Goal: Task Accomplishment & Management: Use online tool/utility

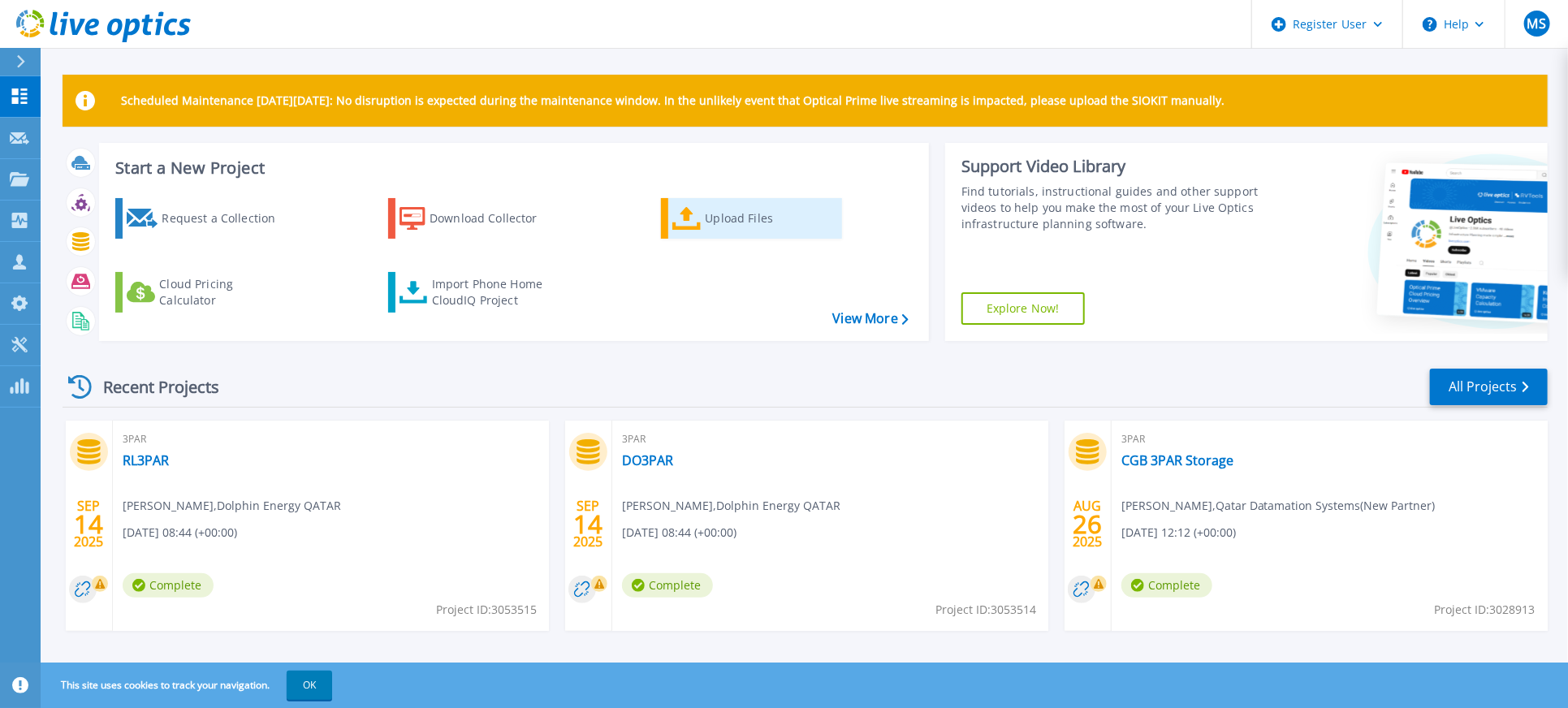
click at [712, 216] on div "Upload Files" at bounding box center [771, 218] width 130 height 33
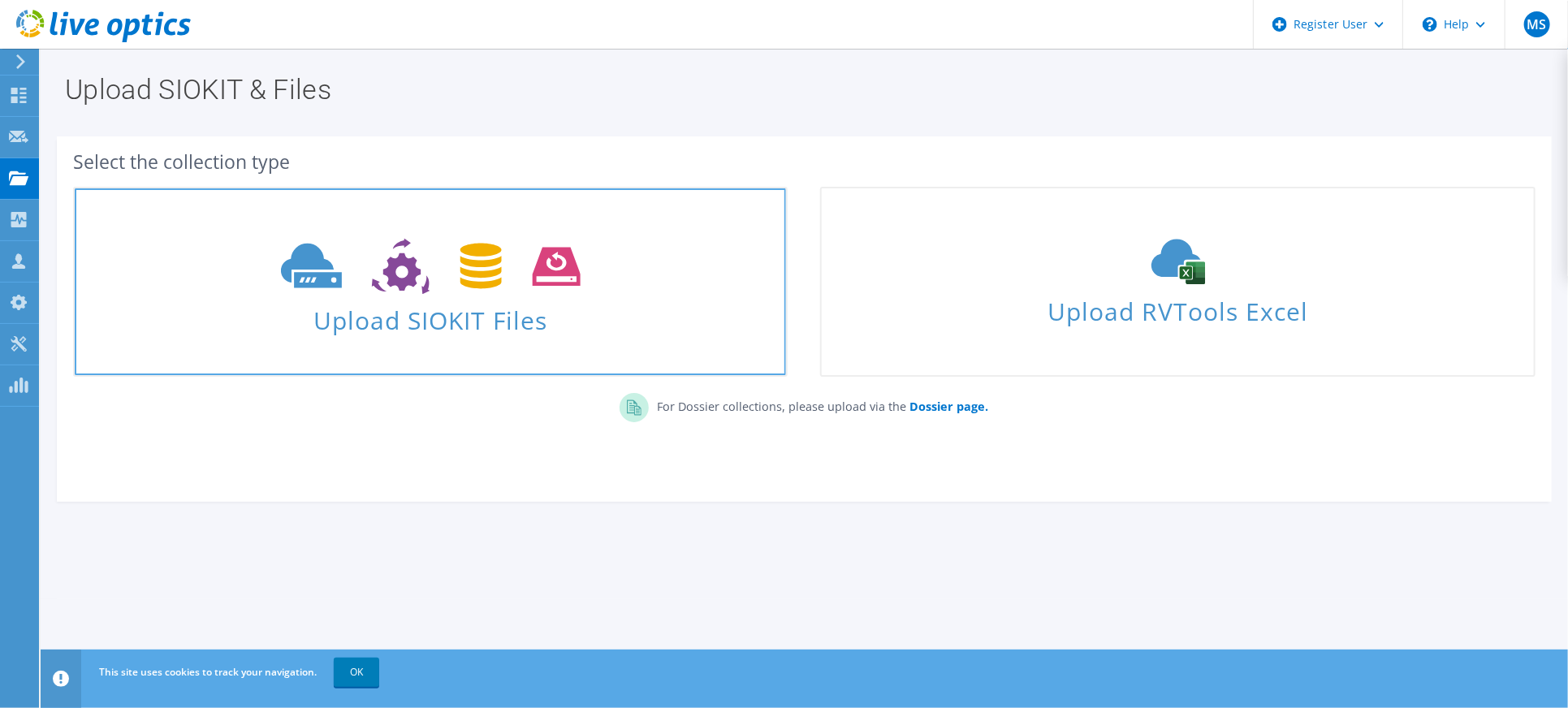
click at [399, 244] on use at bounding box center [431, 266] width 300 height 56
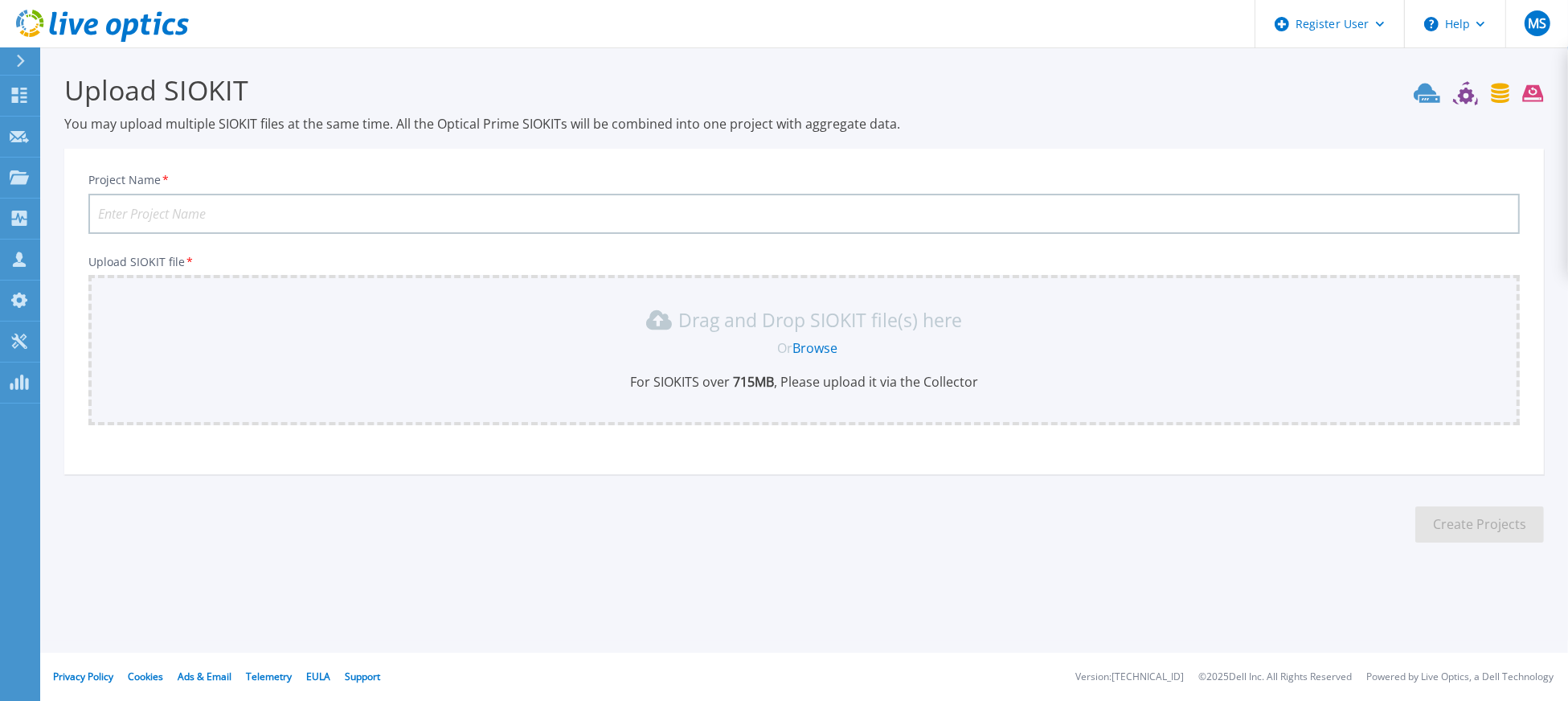
drag, startPoint x: 369, startPoint y: 224, endPoint x: 359, endPoint y: 223, distance: 10.0
click at [368, 224] on input "Project Name *" at bounding box center [804, 214] width 1432 height 40
type input "CGB Hyper-V"
click at [814, 347] on link "Browse" at bounding box center [815, 348] width 45 height 18
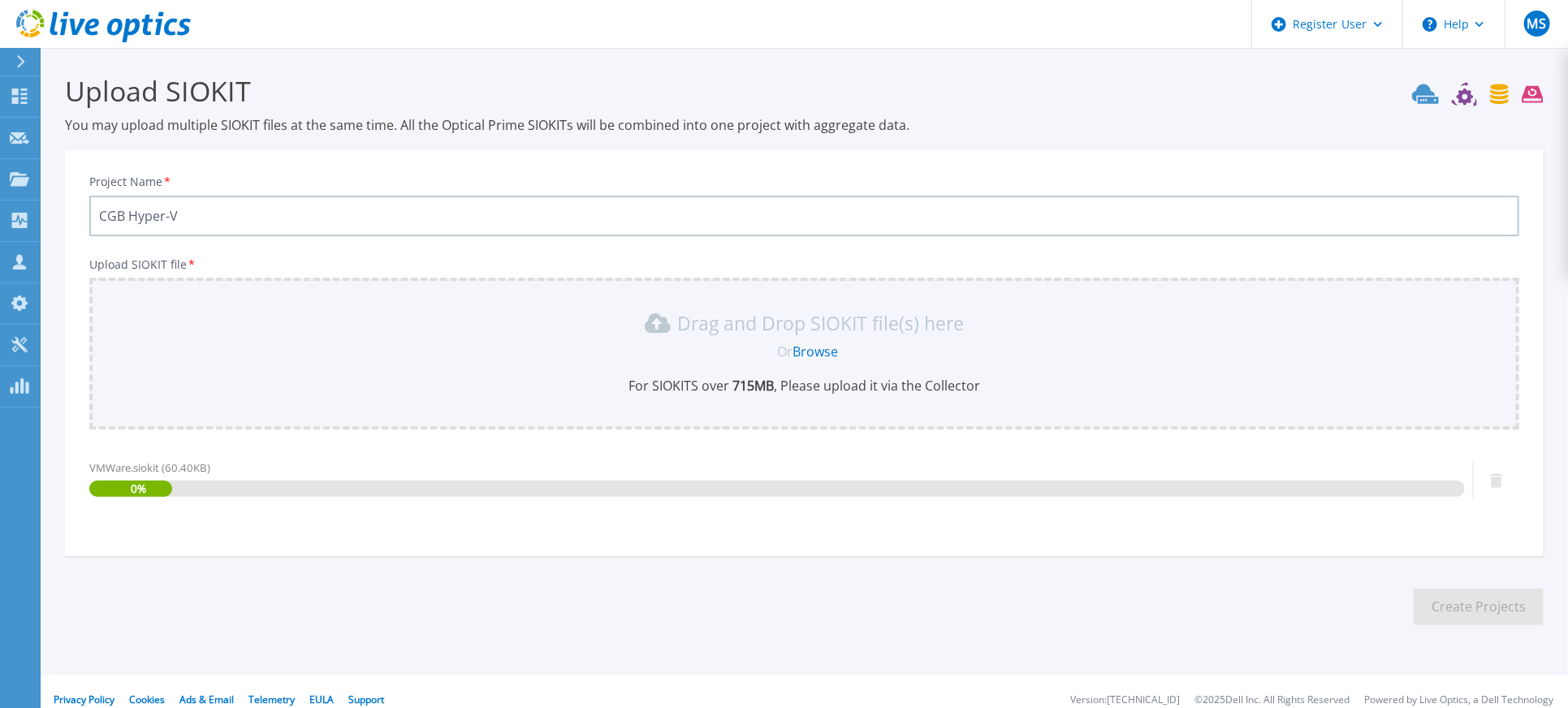
scroll to position [13, 0]
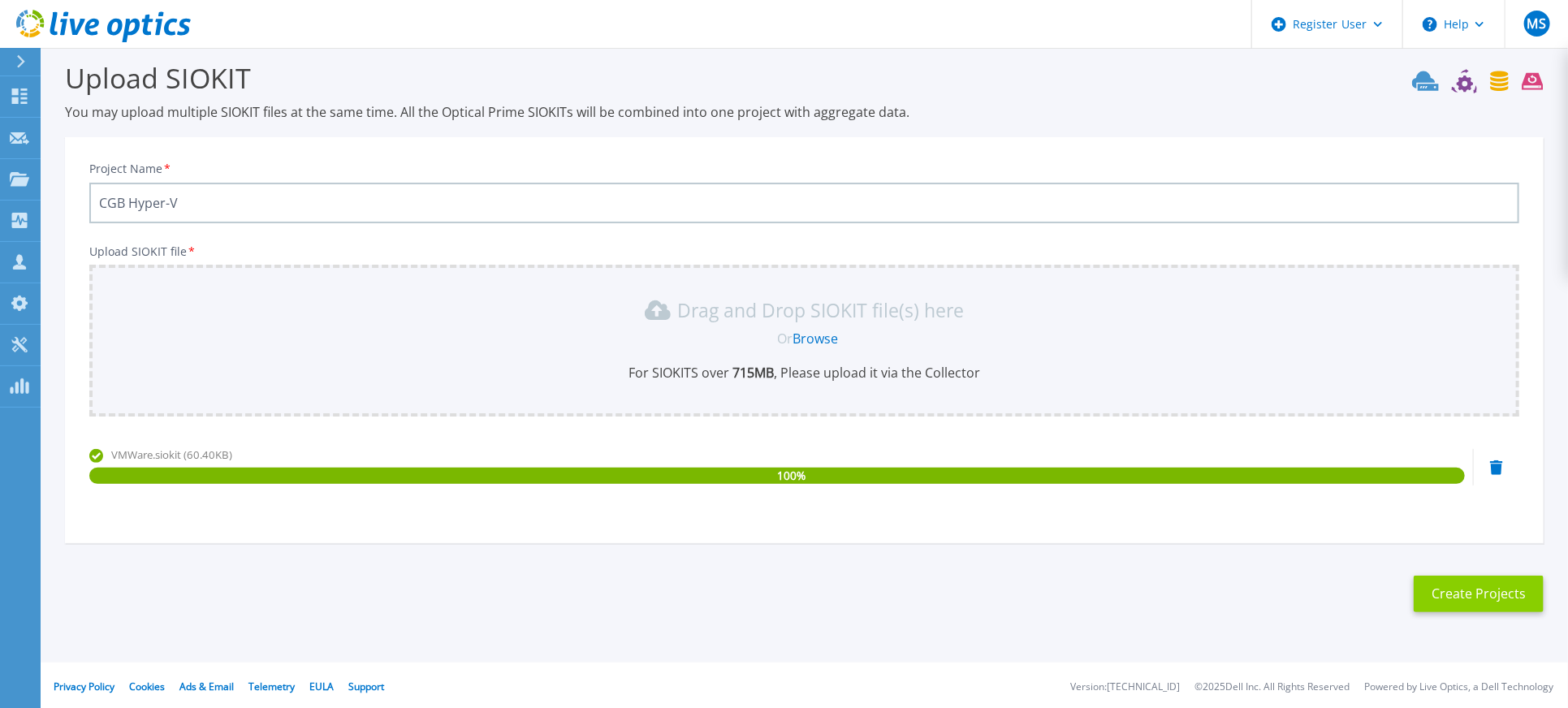
click at [1447, 591] on button "Create Projects" at bounding box center [1479, 593] width 130 height 36
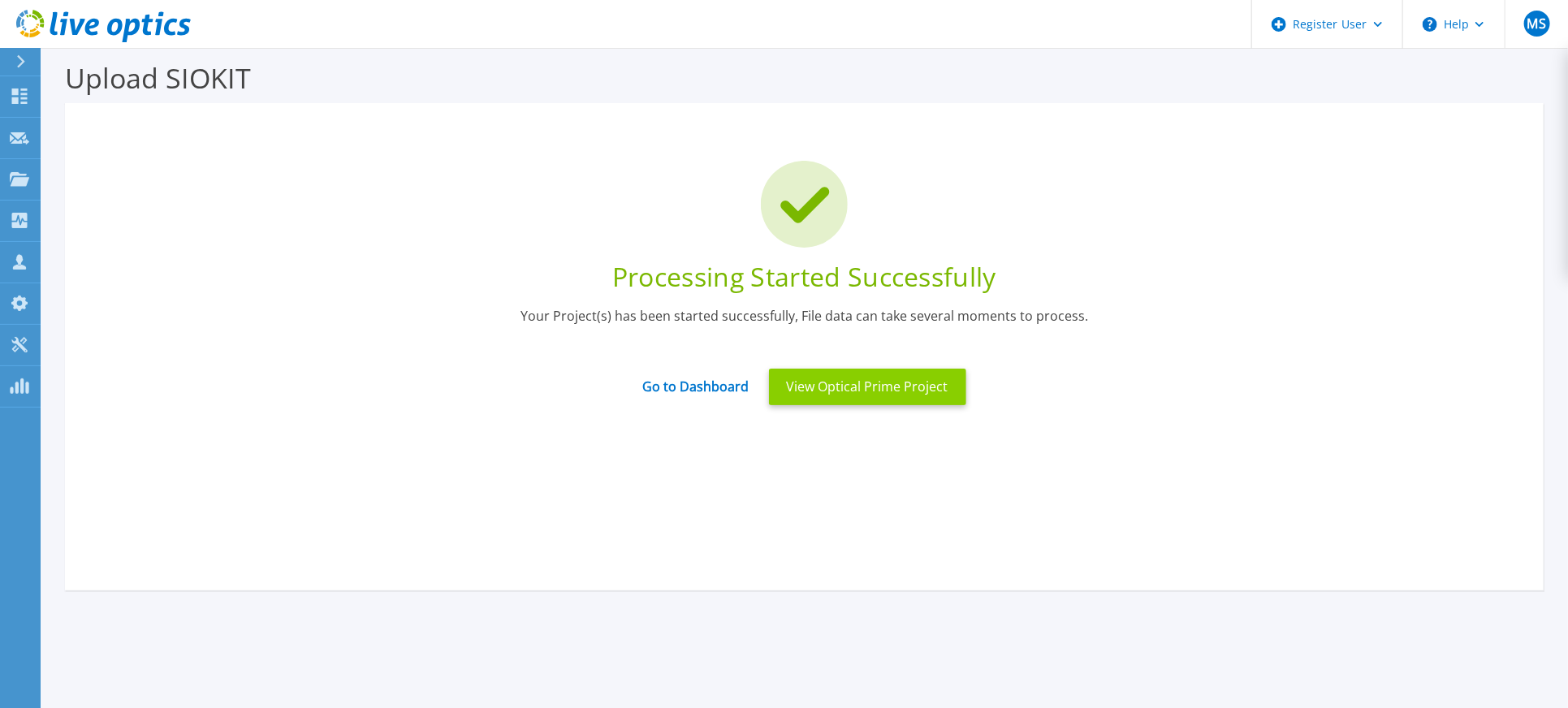
click at [812, 385] on button "View Optical Prime Project" at bounding box center [868, 387] width 197 height 36
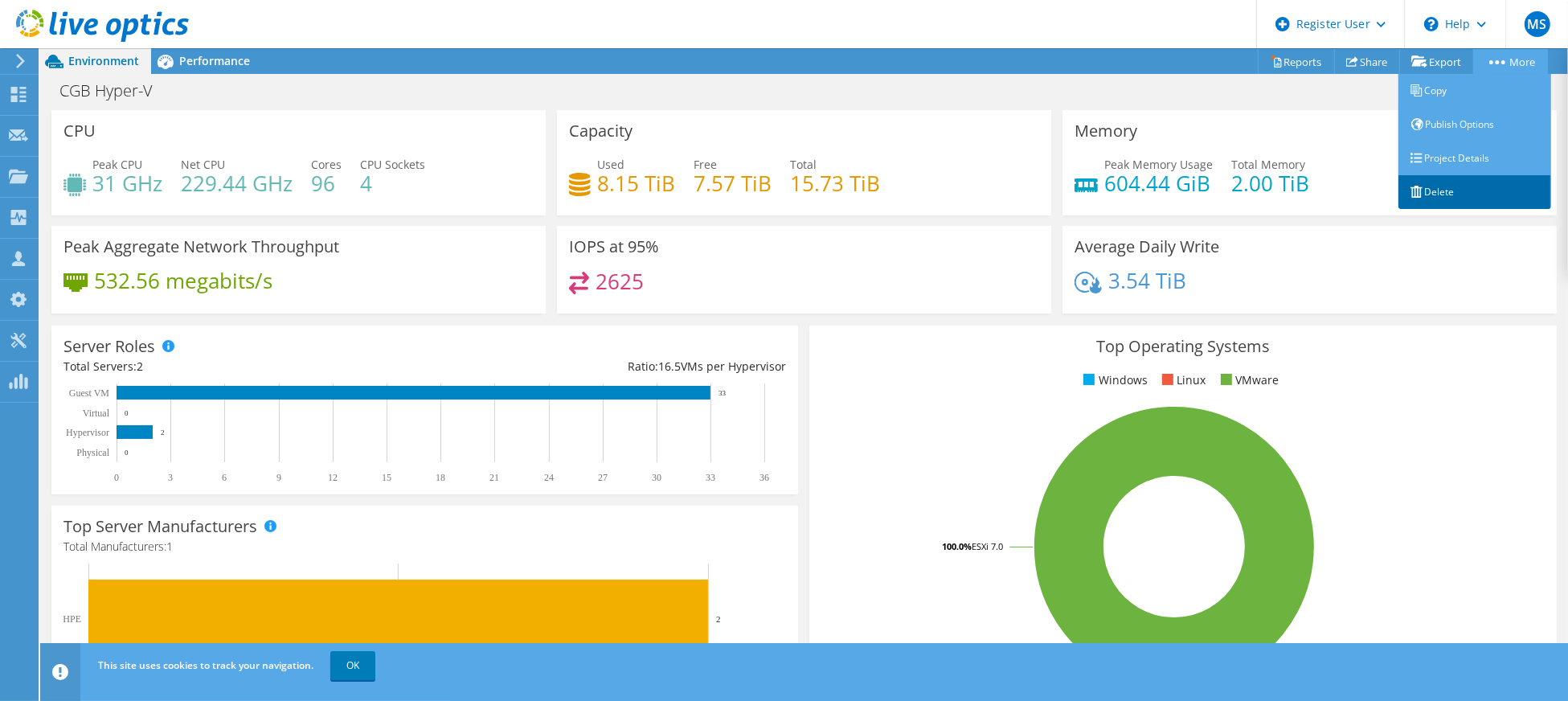
click at [1435, 194] on link "Delete" at bounding box center [1475, 192] width 153 height 33
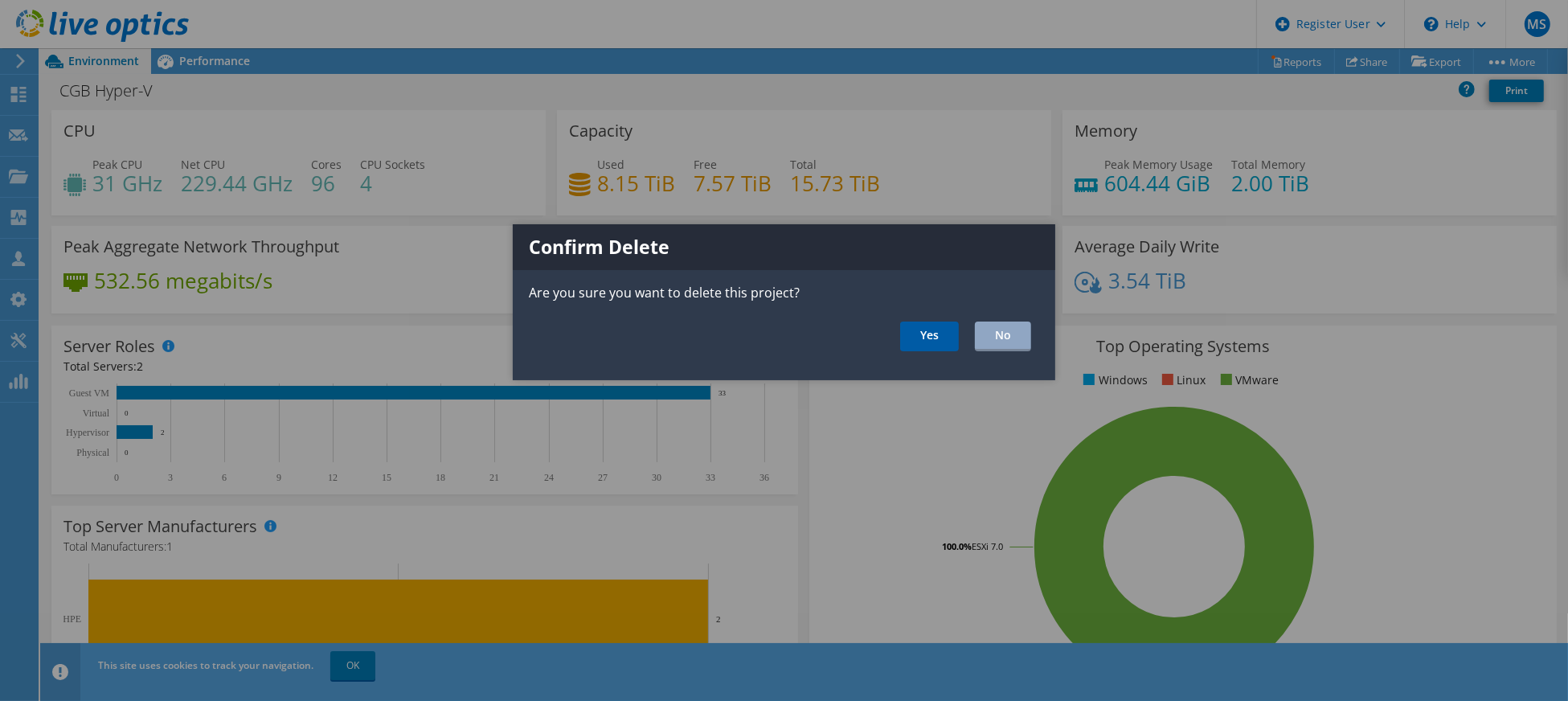
click at [907, 326] on link "Yes" at bounding box center [929, 337] width 58 height 30
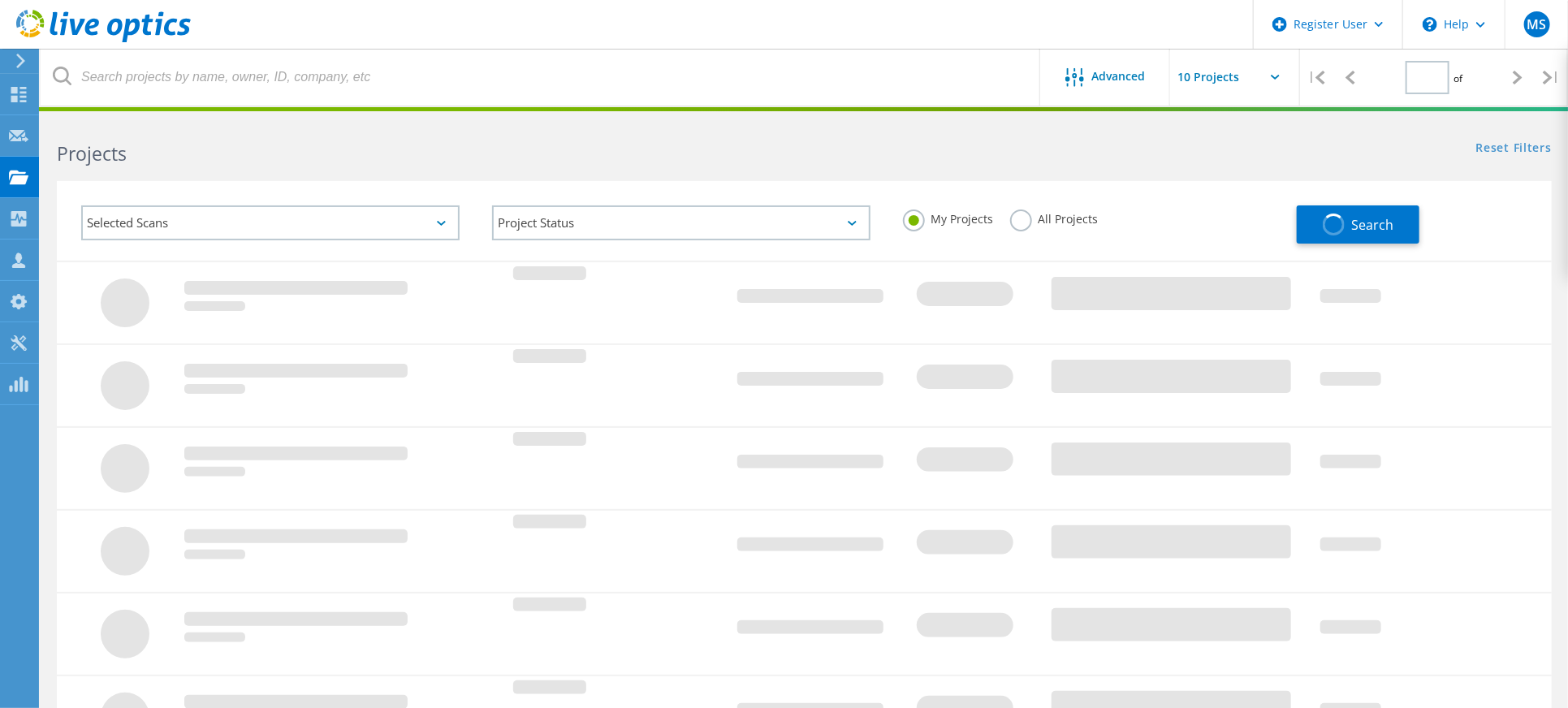
type input "1"
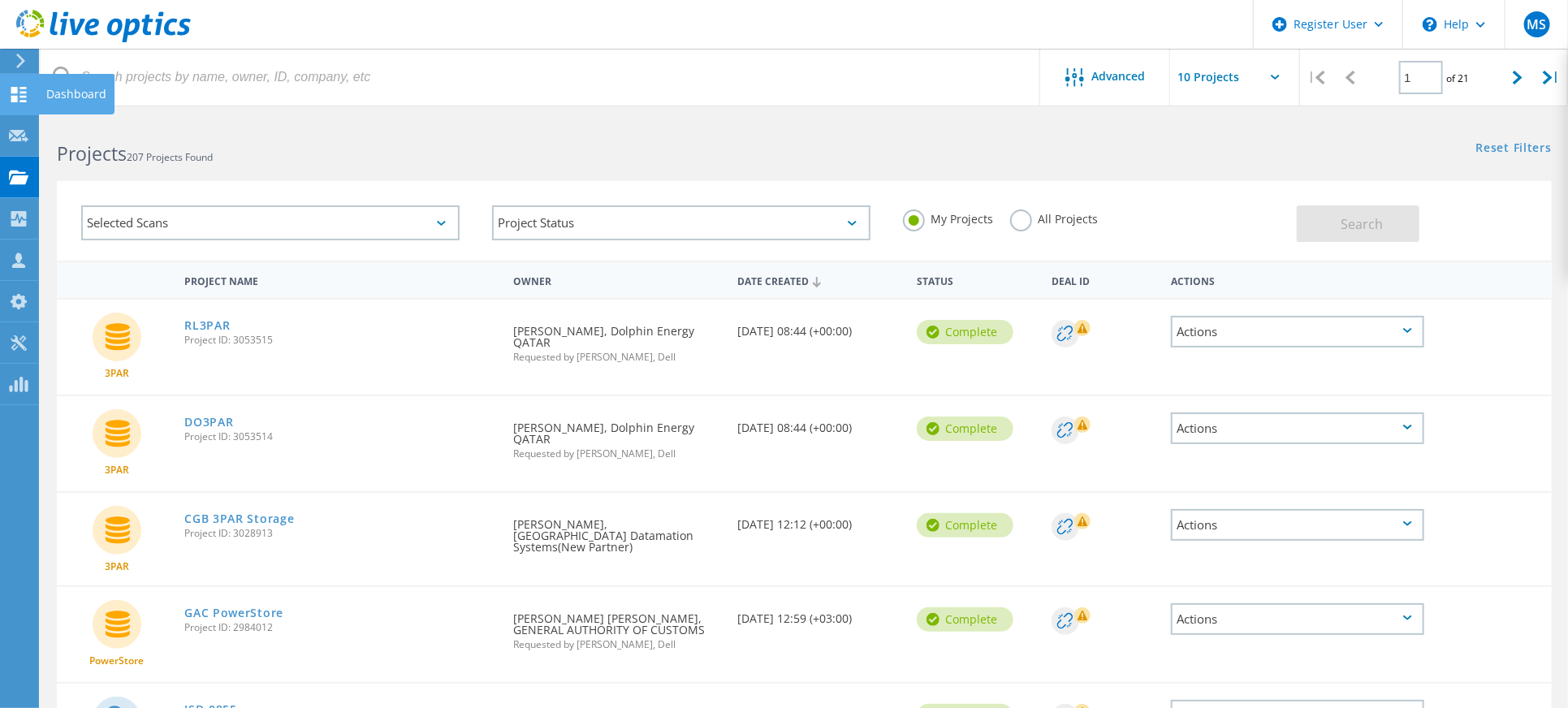
click at [67, 99] on div "Dashboard" at bounding box center [76, 94] width 60 height 11
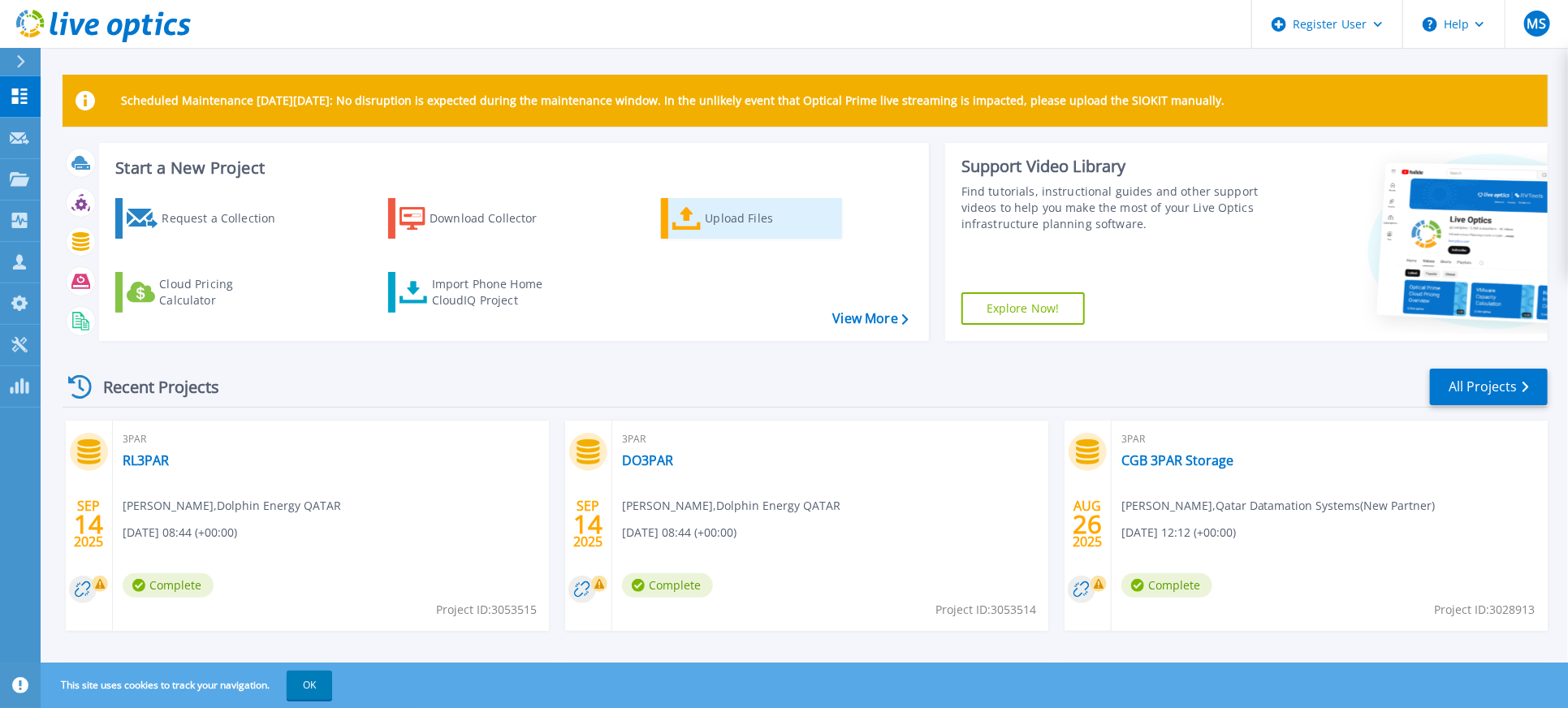
click at [673, 221] on icon at bounding box center [687, 219] width 29 height 24
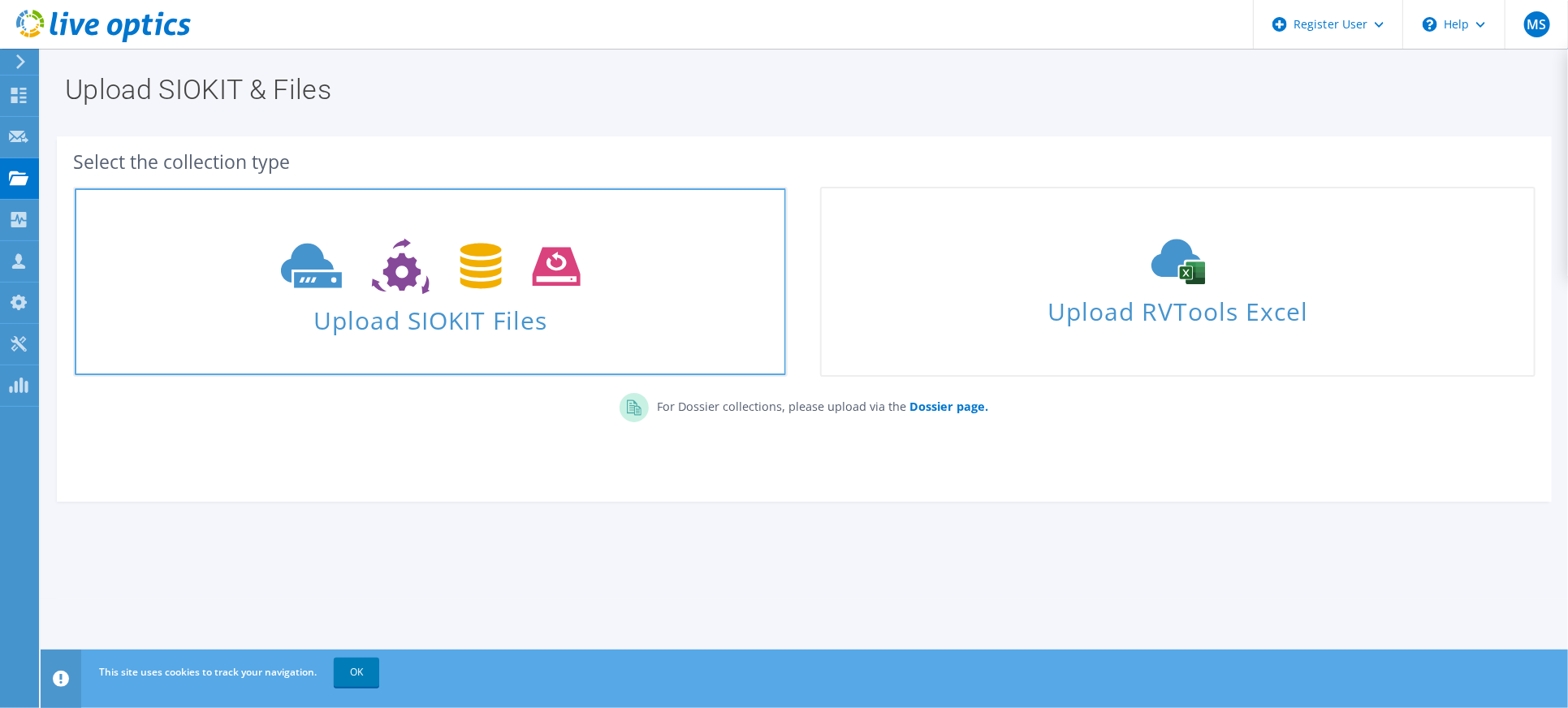
click at [474, 333] on span "Upload SIOKIT Files" at bounding box center [431, 315] width 711 height 35
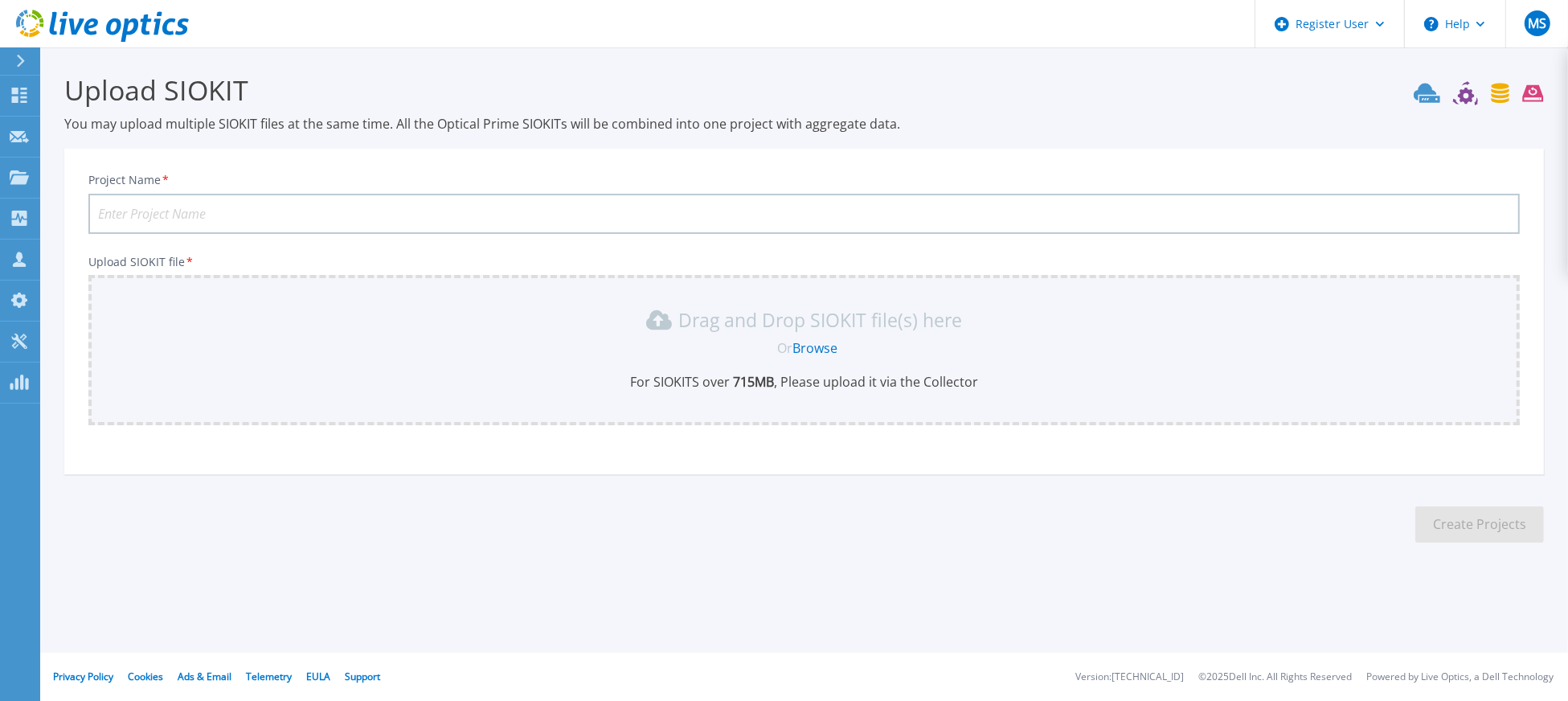
click at [259, 211] on input "Project Name *" at bounding box center [804, 214] width 1432 height 40
type input "CGB Hyper-V"
click at [807, 349] on link "Browse" at bounding box center [815, 348] width 45 height 18
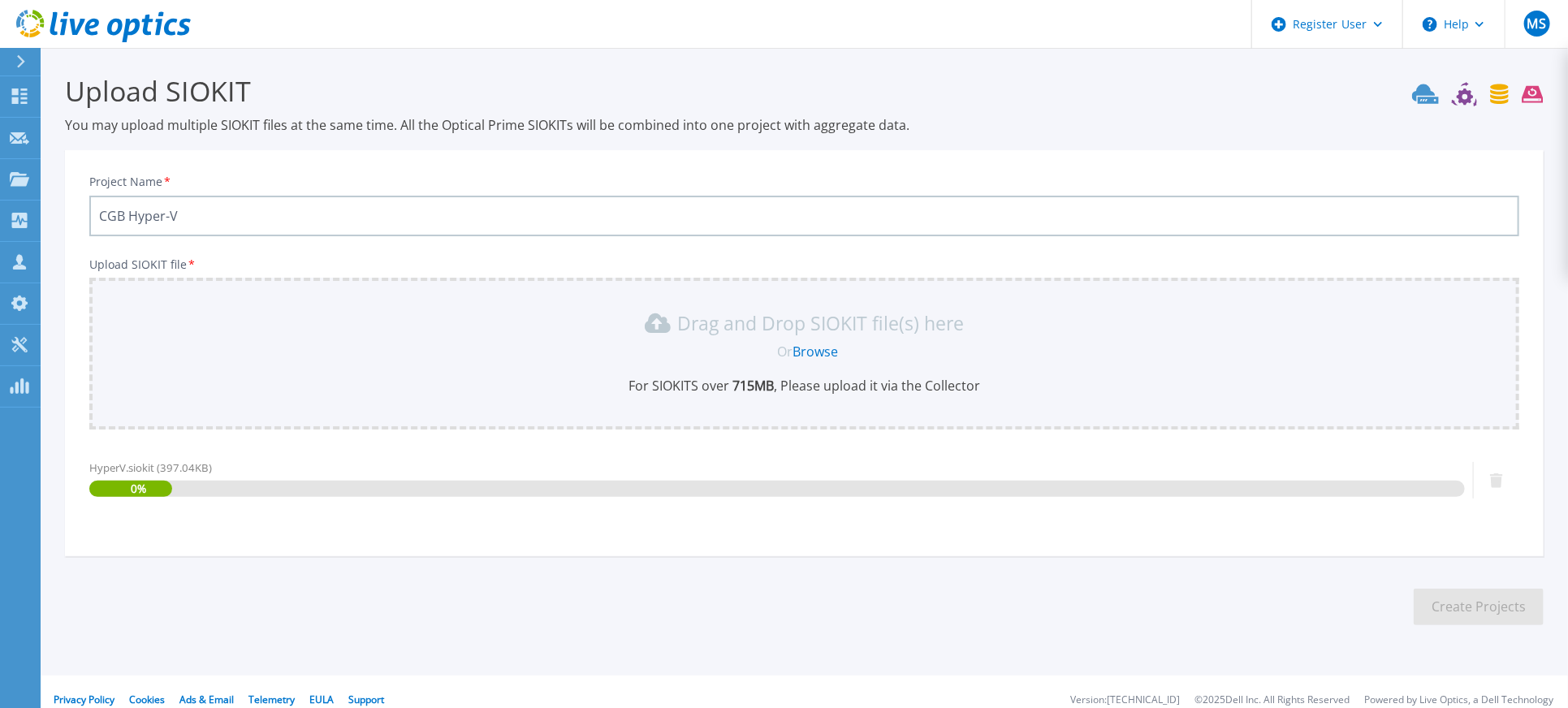
scroll to position [13, 0]
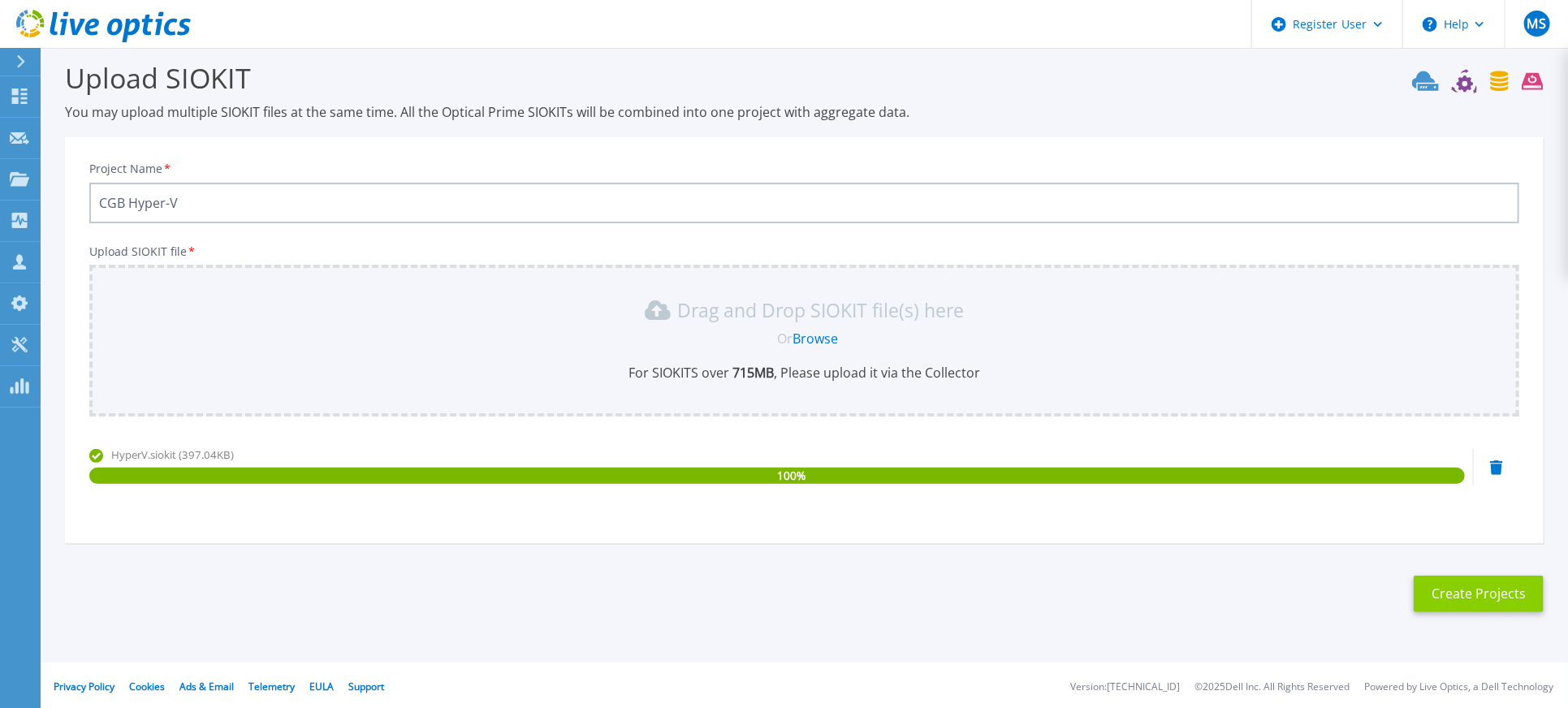
click at [1452, 595] on button "Create Projects" at bounding box center [1479, 593] width 130 height 36
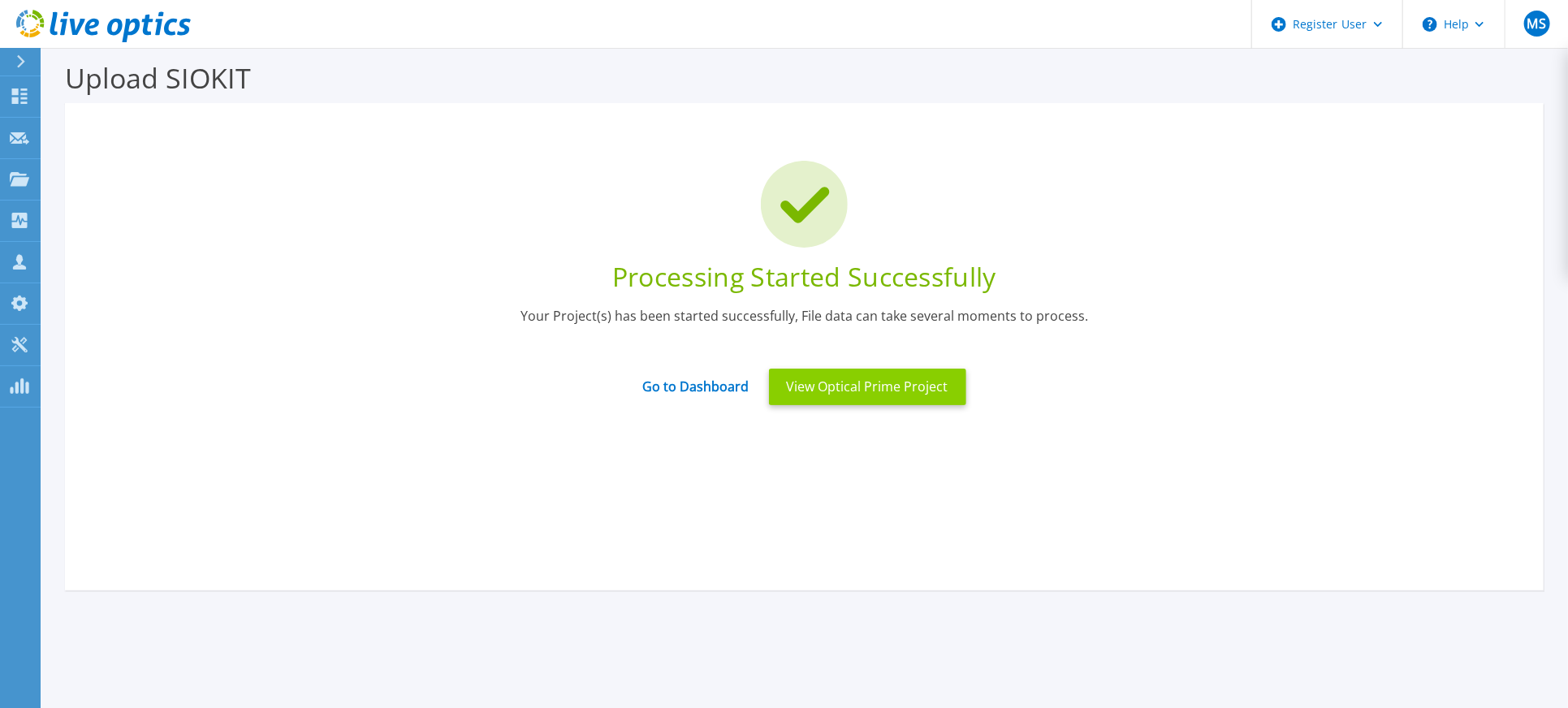
click at [896, 384] on button "View Optical Prime Project" at bounding box center [868, 387] width 197 height 36
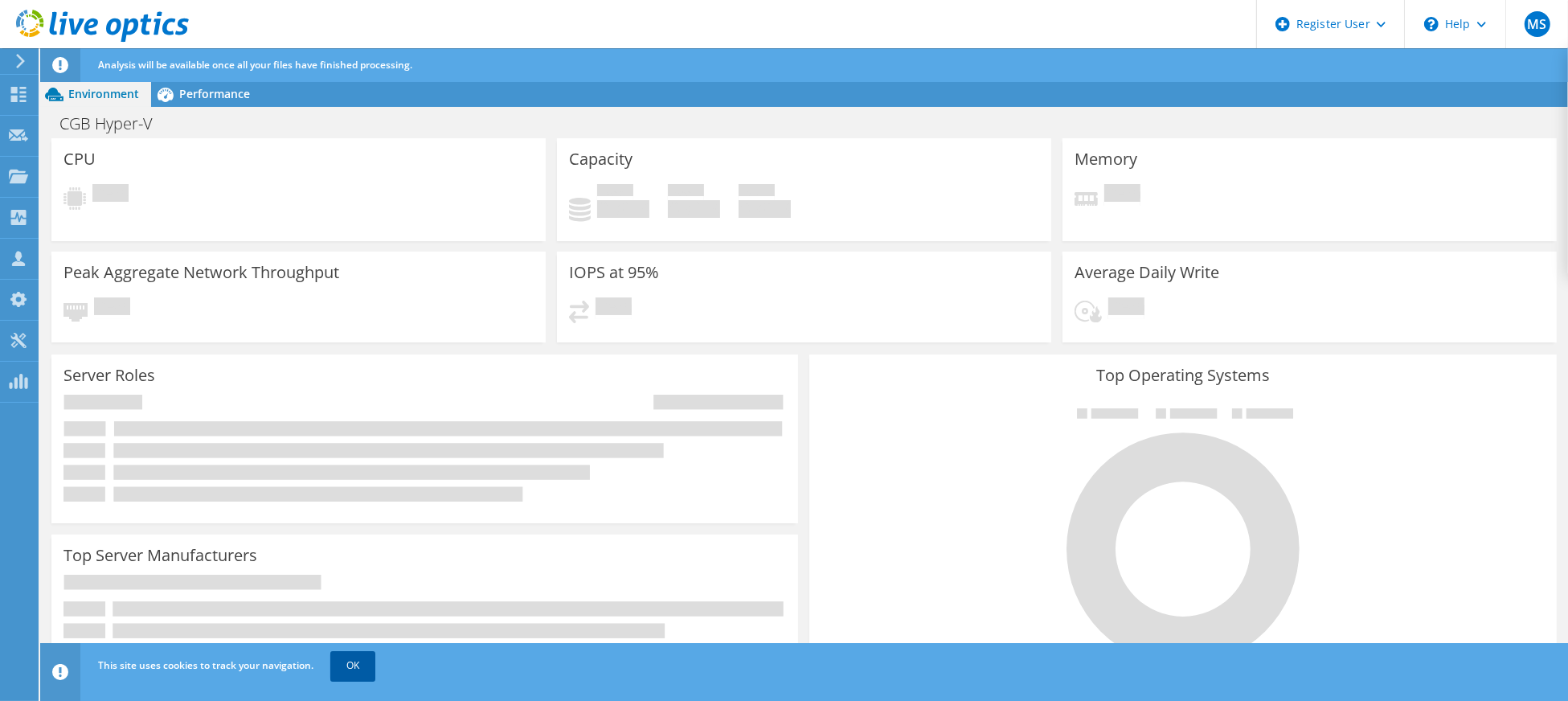
click at [357, 665] on link "OK" at bounding box center [353, 666] width 45 height 29
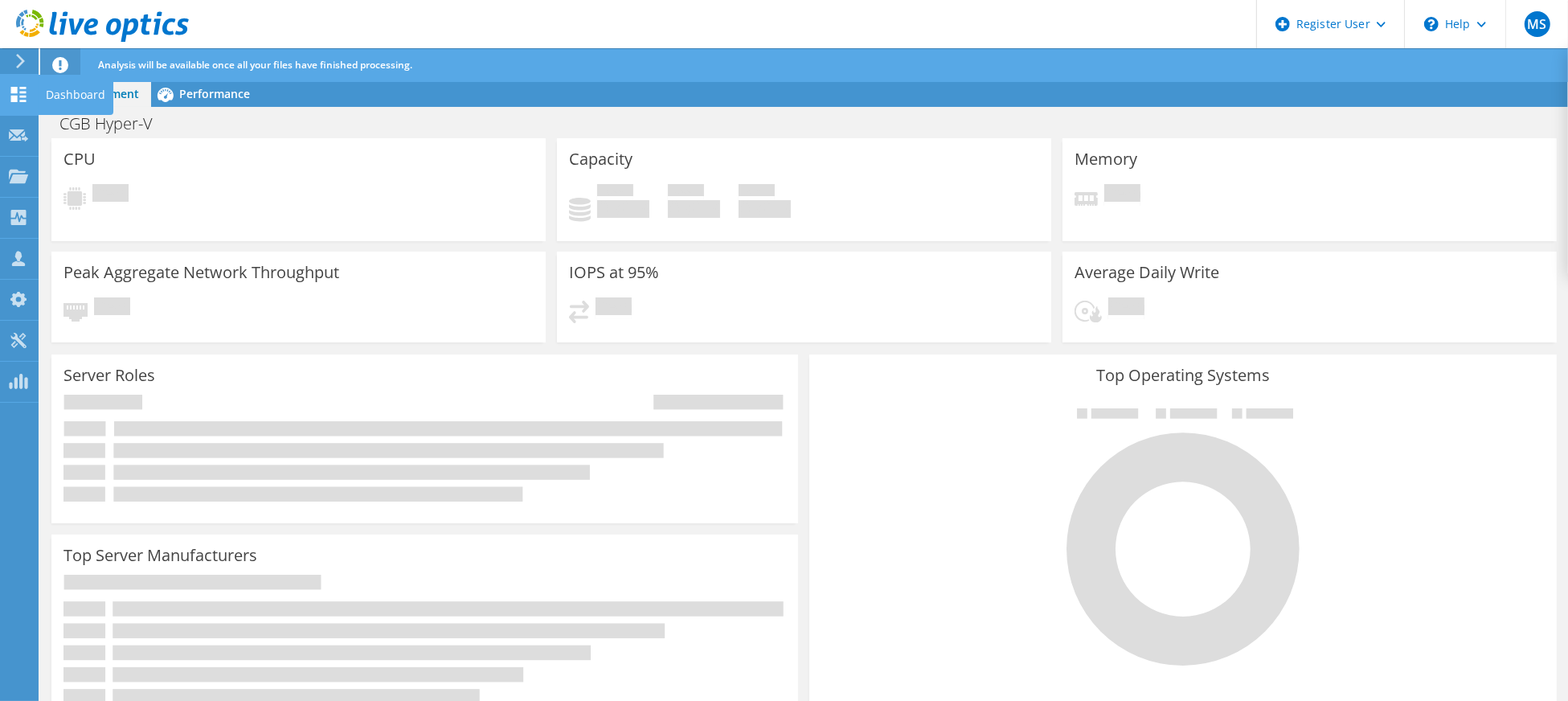
click at [18, 87] on icon at bounding box center [18, 94] width 19 height 15
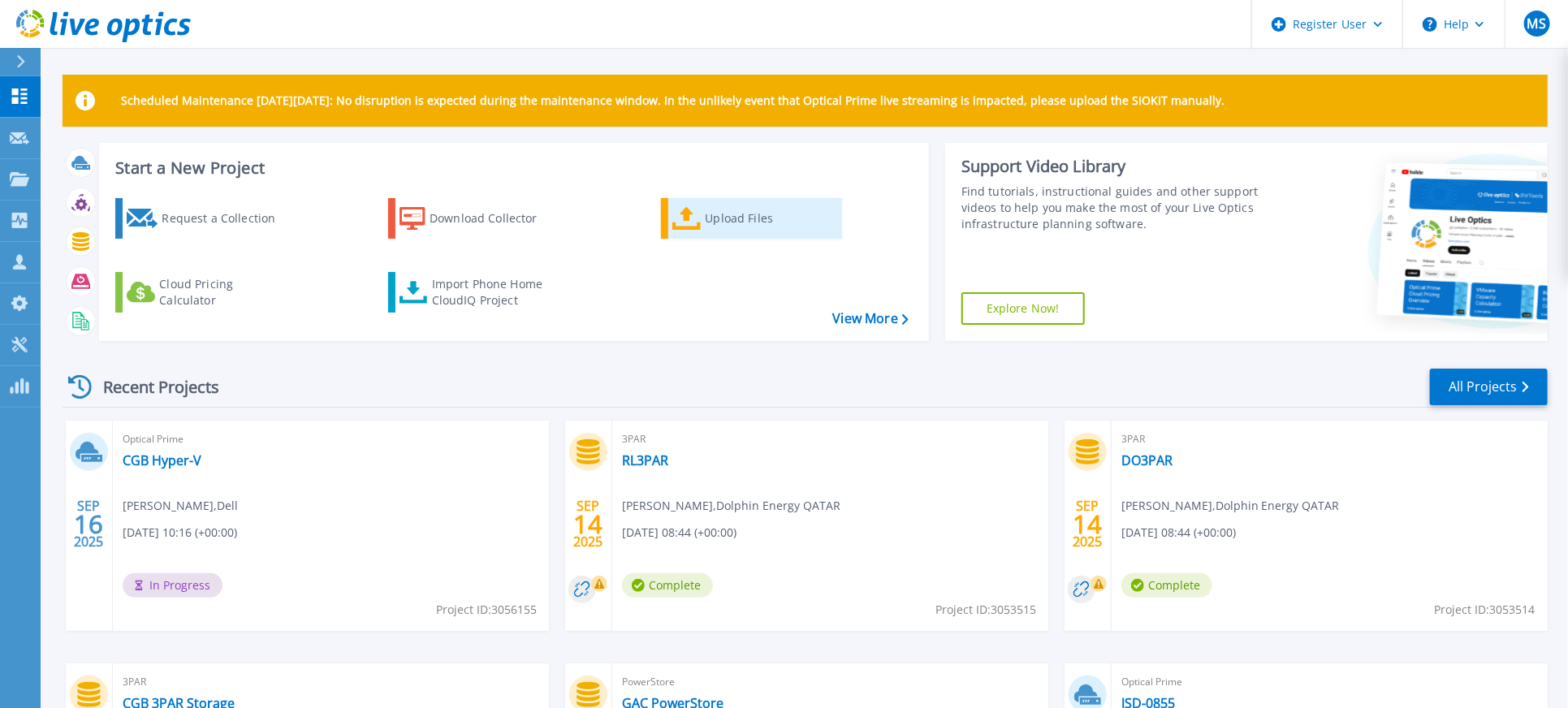
click at [717, 228] on div "Upload Files" at bounding box center [771, 218] width 130 height 33
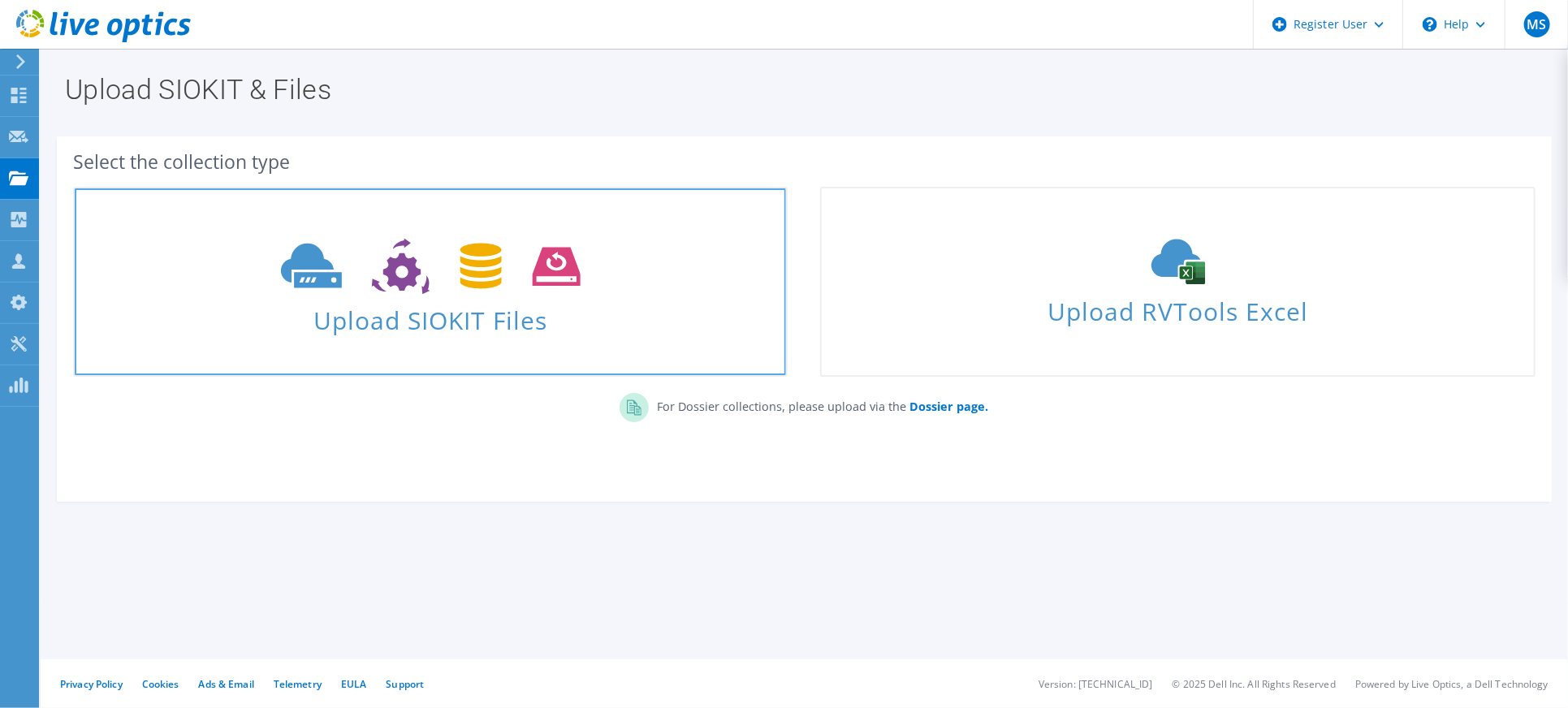
click at [429, 354] on link "Upload SIOKIT Files" at bounding box center [431, 282] width 714 height 190
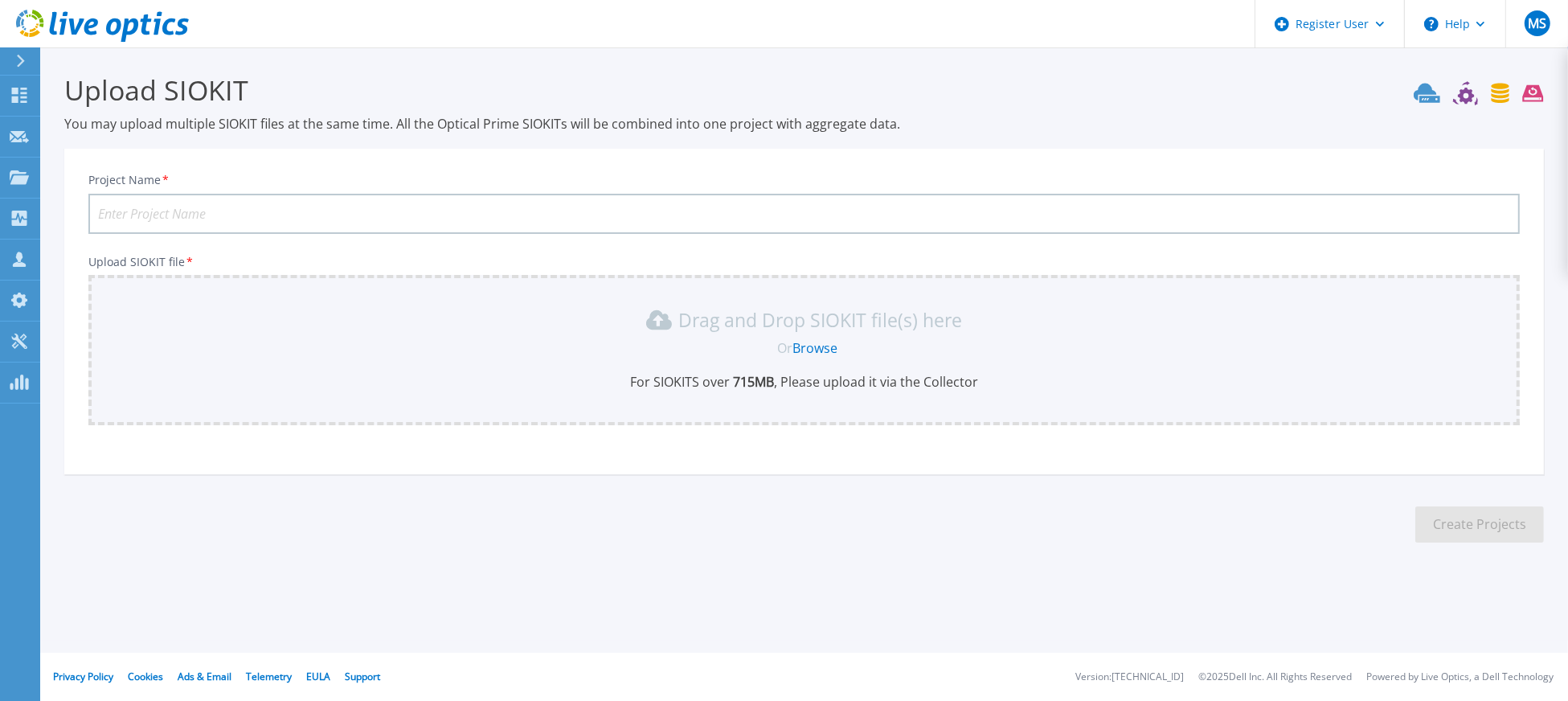
click at [288, 219] on input "Project Name *" at bounding box center [804, 214] width 1432 height 40
type input "CGB VMware"
click at [829, 343] on link "Browse" at bounding box center [815, 348] width 45 height 18
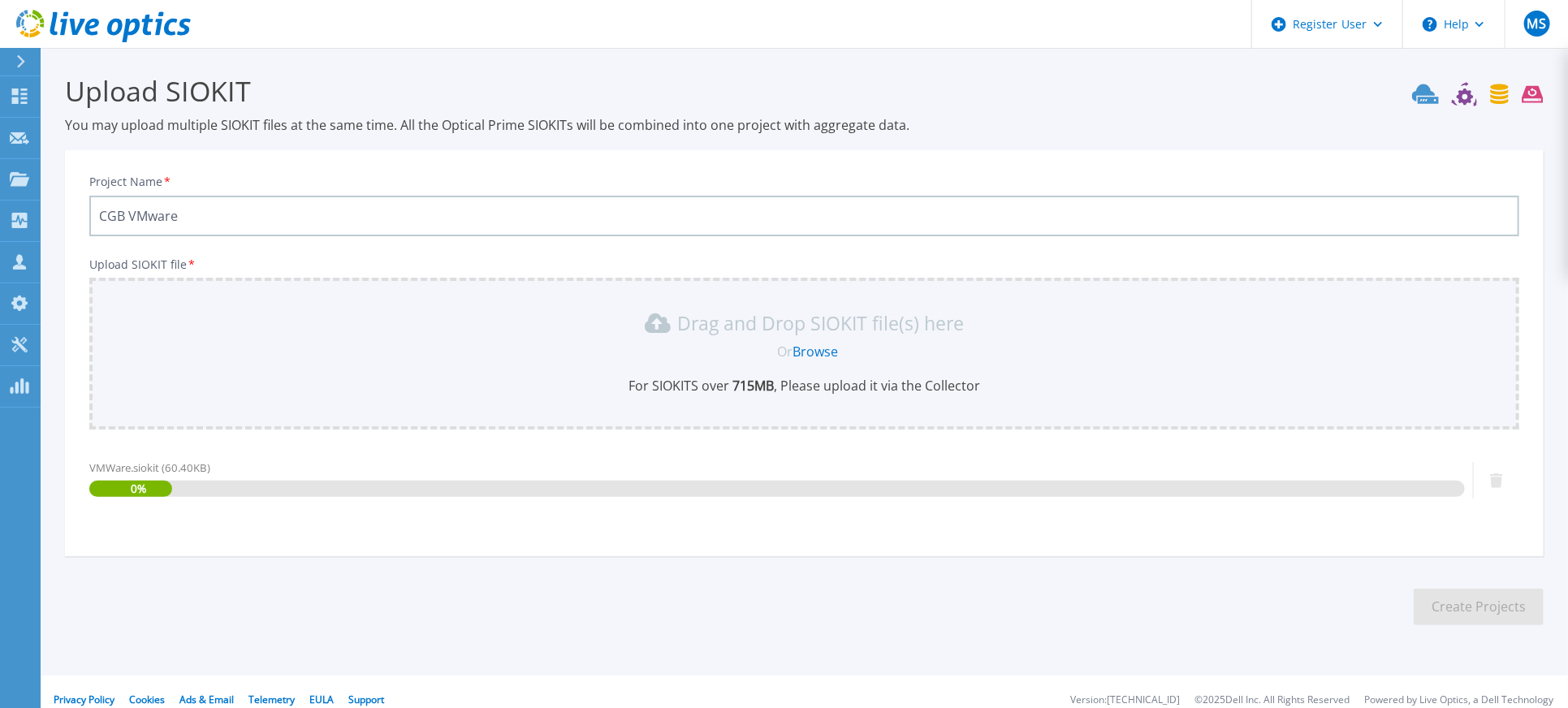
scroll to position [13, 0]
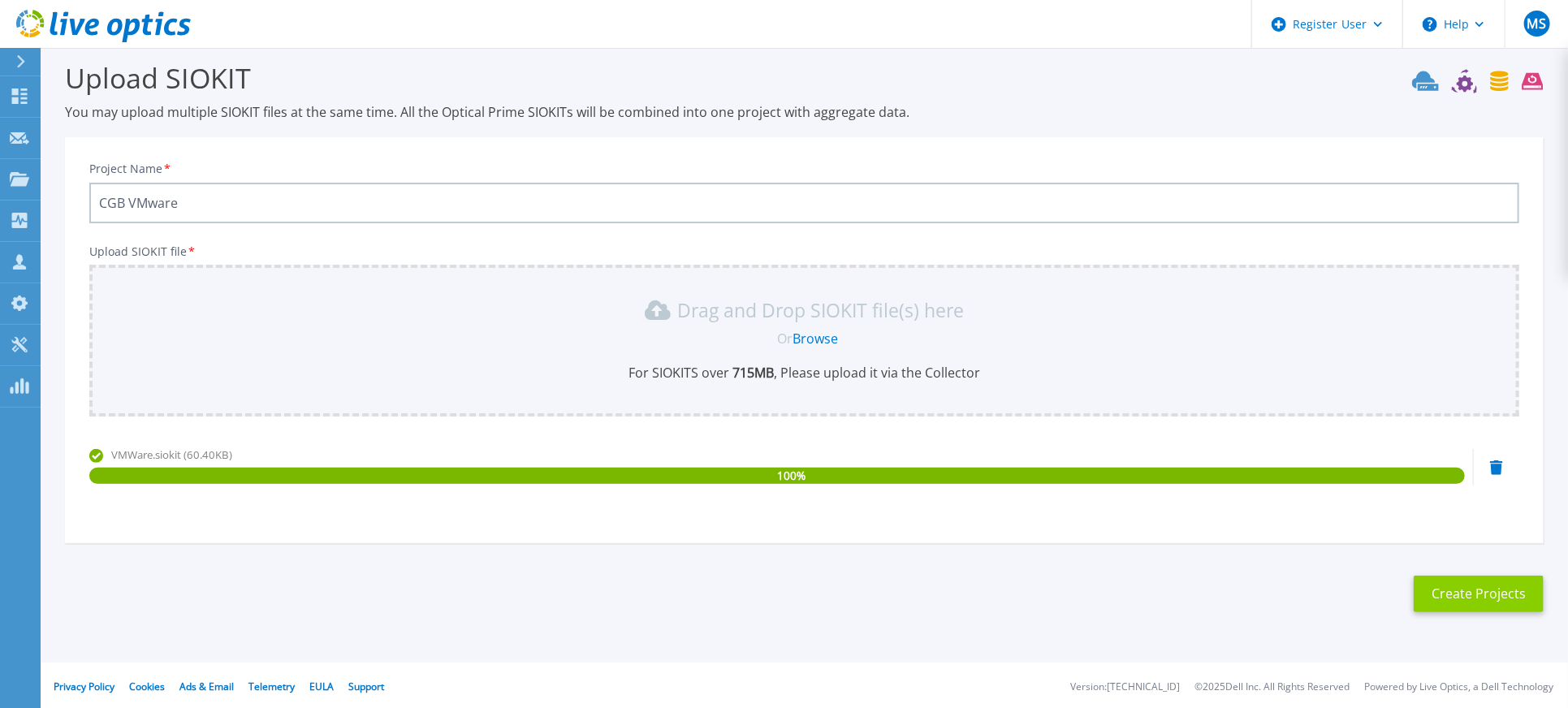
click at [1504, 591] on button "Create Projects" at bounding box center [1479, 593] width 130 height 36
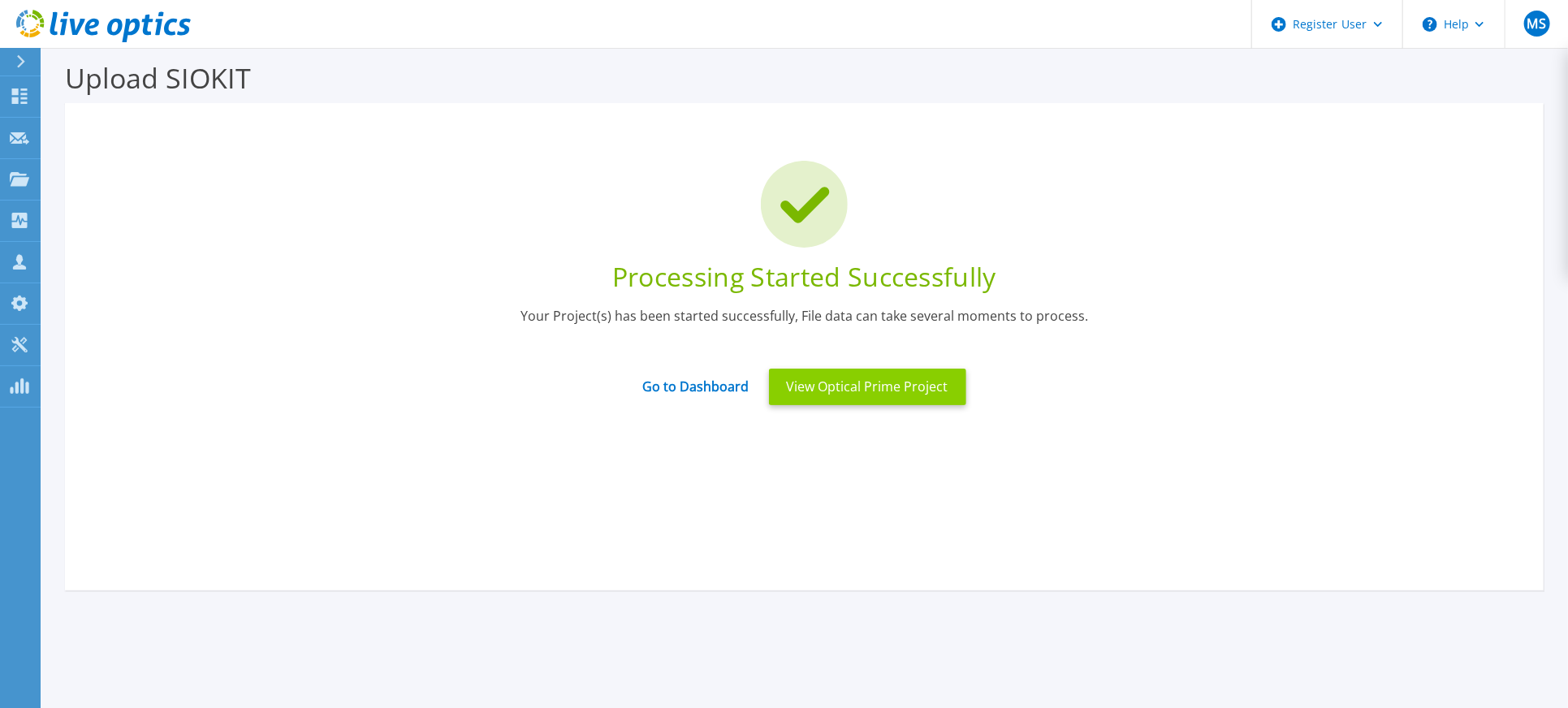
click at [833, 389] on button "View Optical Prime Project" at bounding box center [868, 387] width 197 height 36
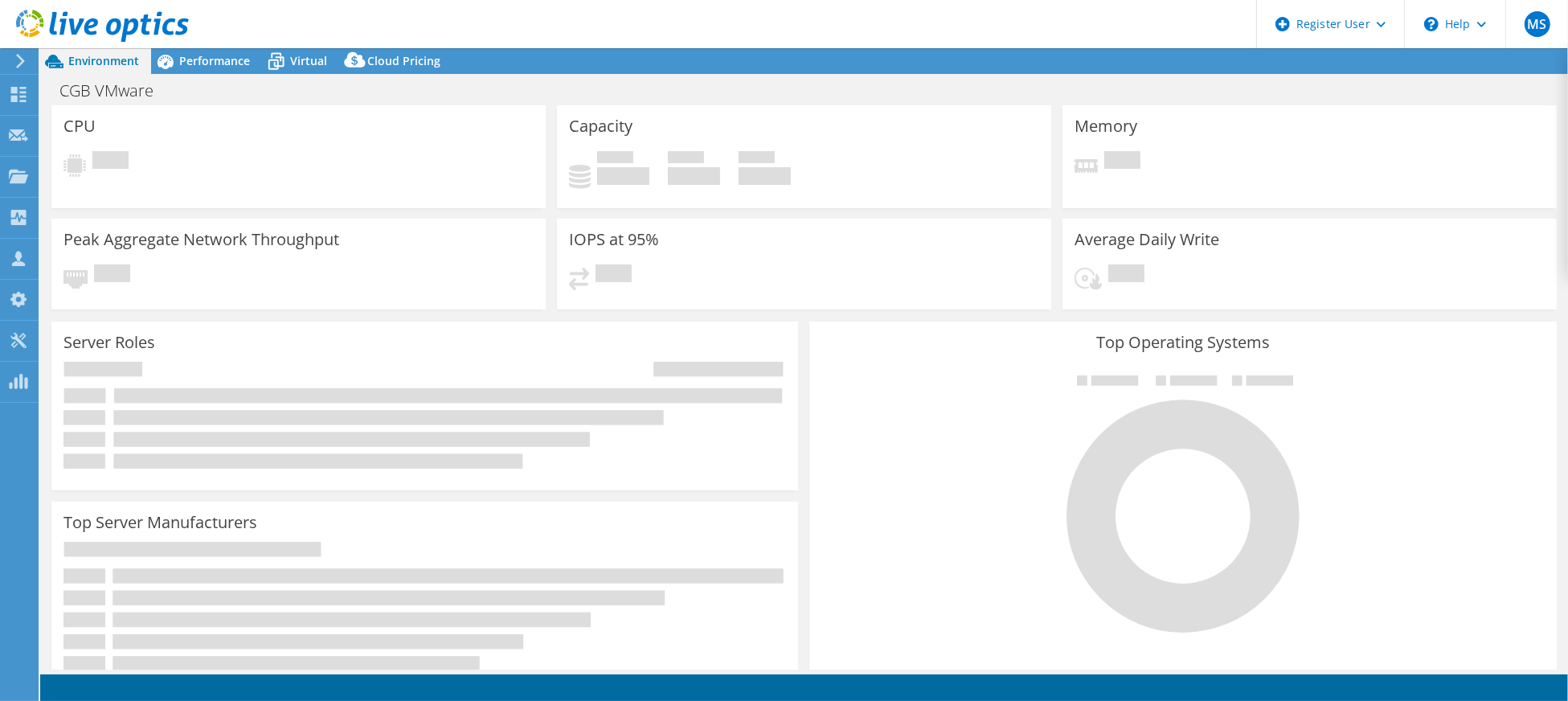
select select "USD"
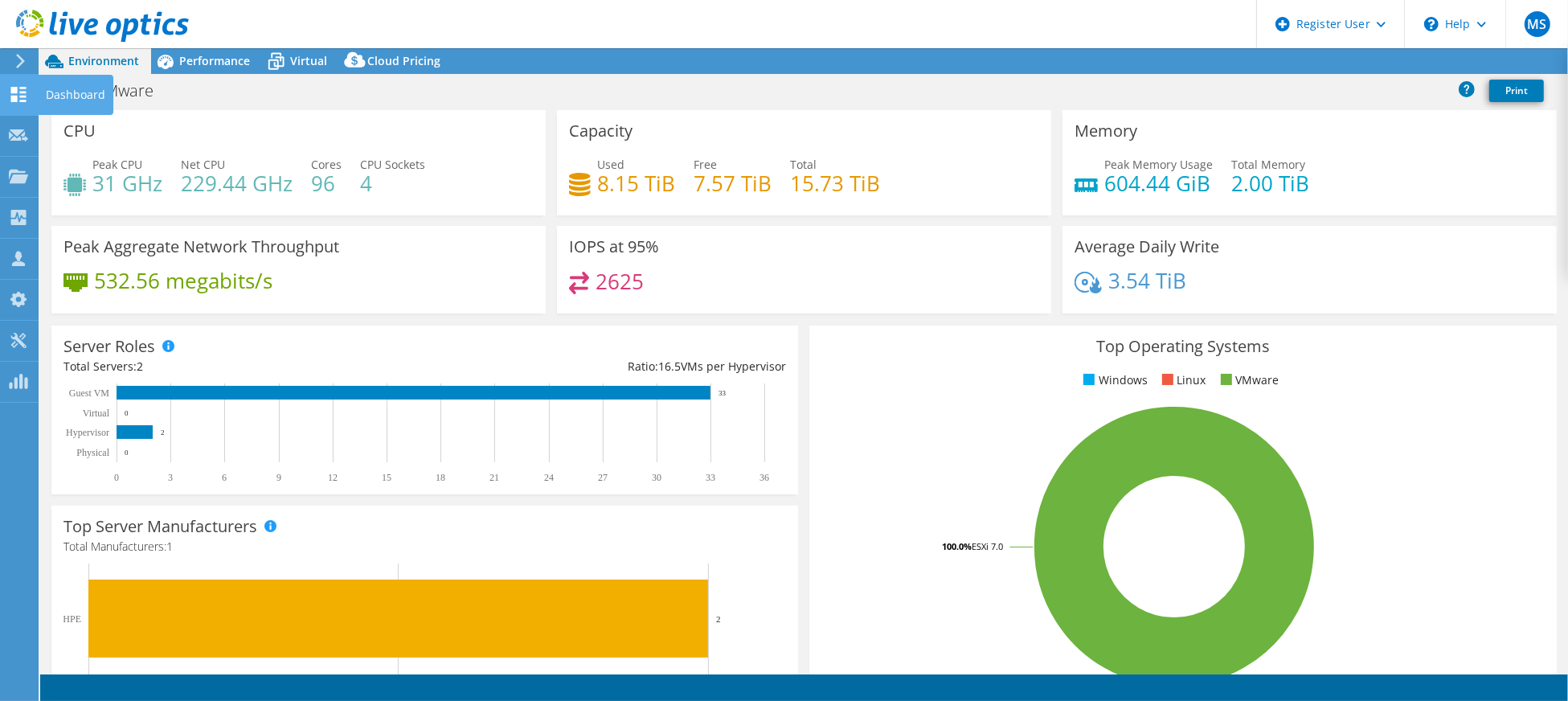
click at [58, 90] on div "Dashboard" at bounding box center [75, 95] width 76 height 40
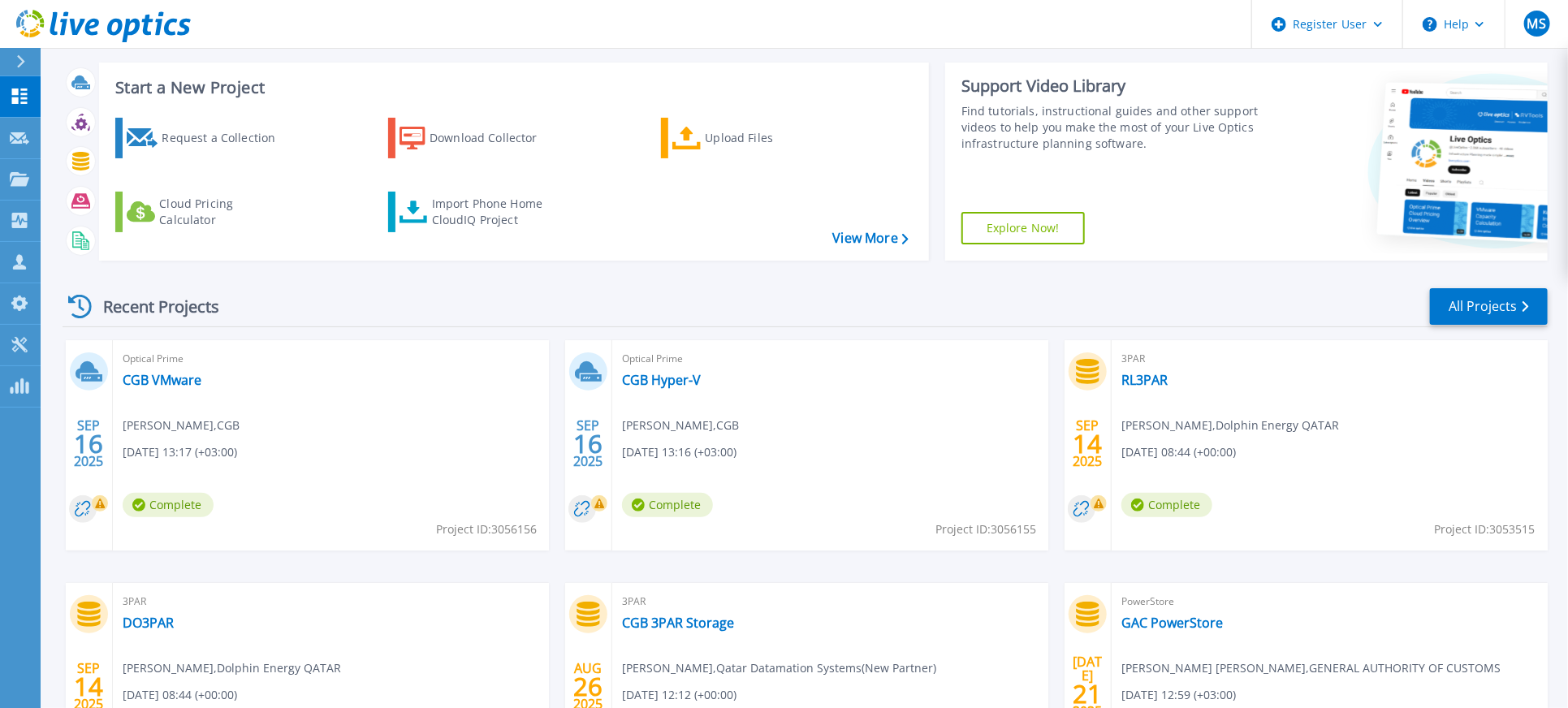
scroll to position [108, 0]
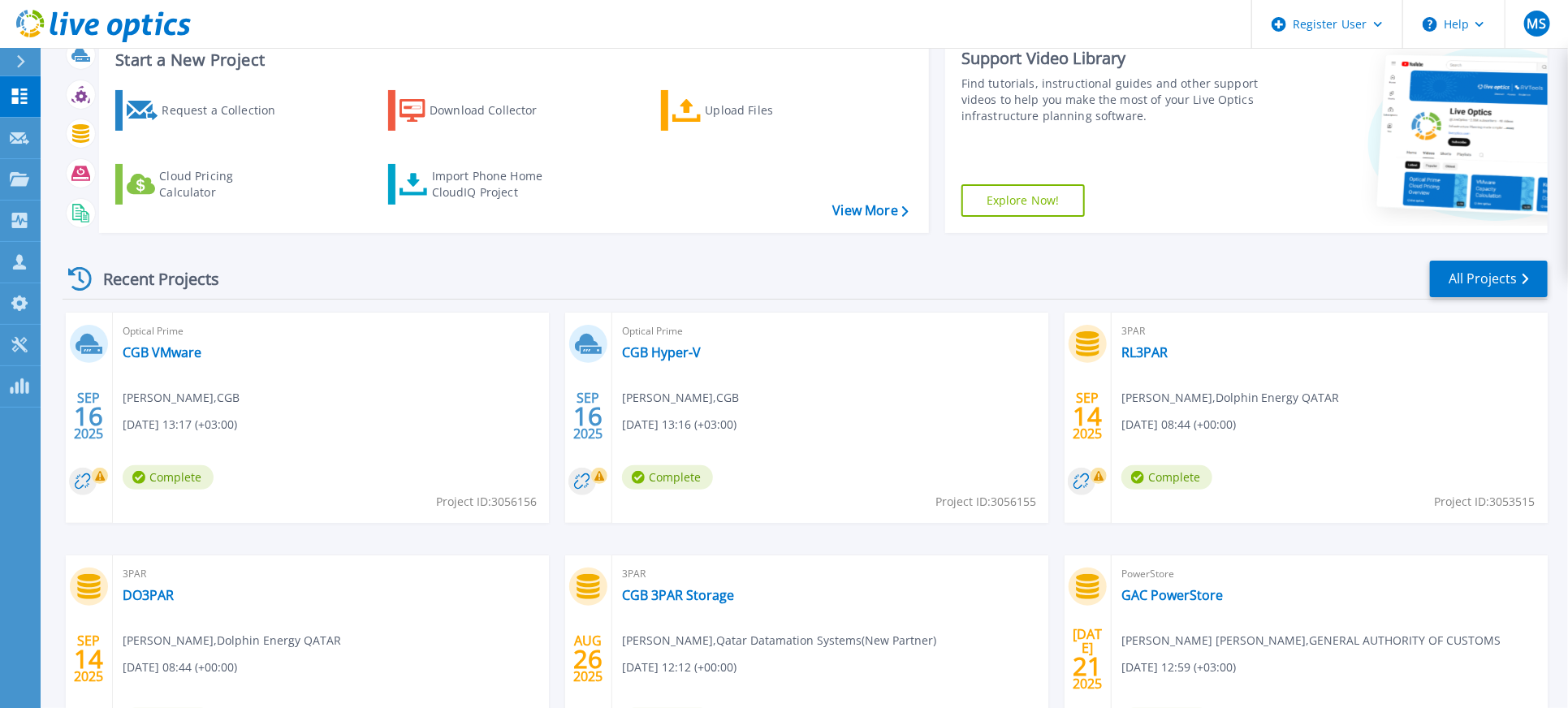
click at [1020, 501] on span "Project ID: 3056155" at bounding box center [986, 502] width 101 height 18
copy span "3056155"
click at [511, 498] on span "Project ID: 3056156" at bounding box center [487, 502] width 101 height 18
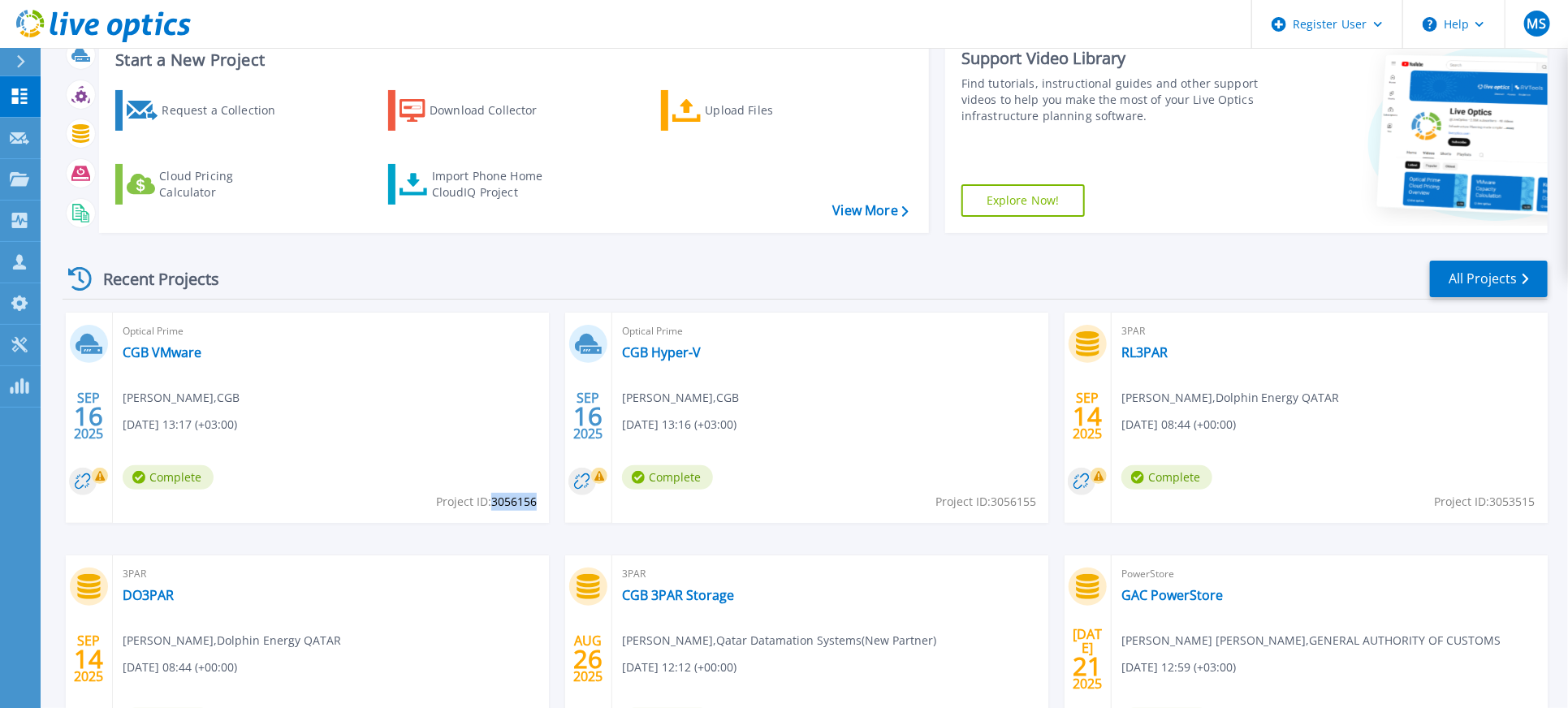
click at [511, 498] on span "Project ID: 3056156" at bounding box center [487, 502] width 101 height 18
copy span "3056156"
